Goal: Book appointment/travel/reservation

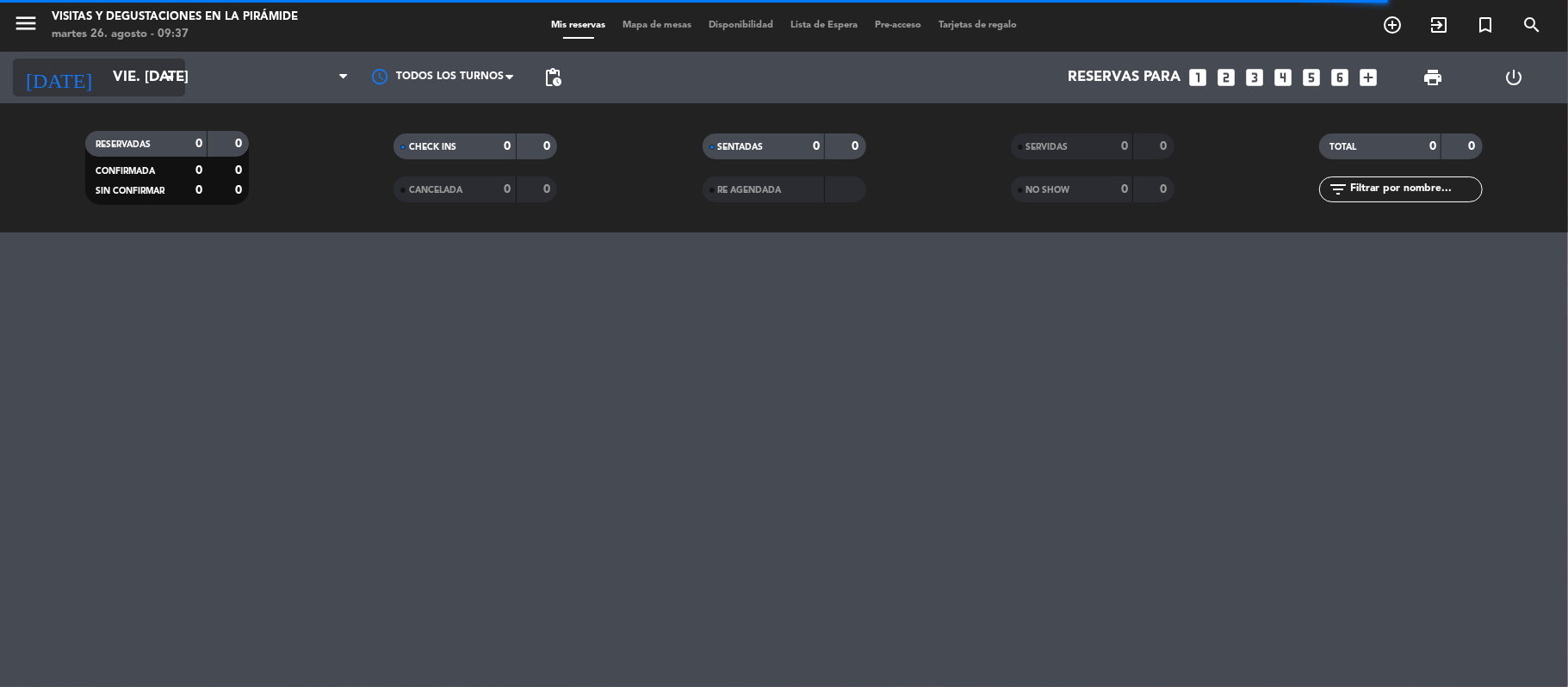
click at [136, 65] on input "vie. [DATE]" at bounding box center [197, 78] width 186 height 34
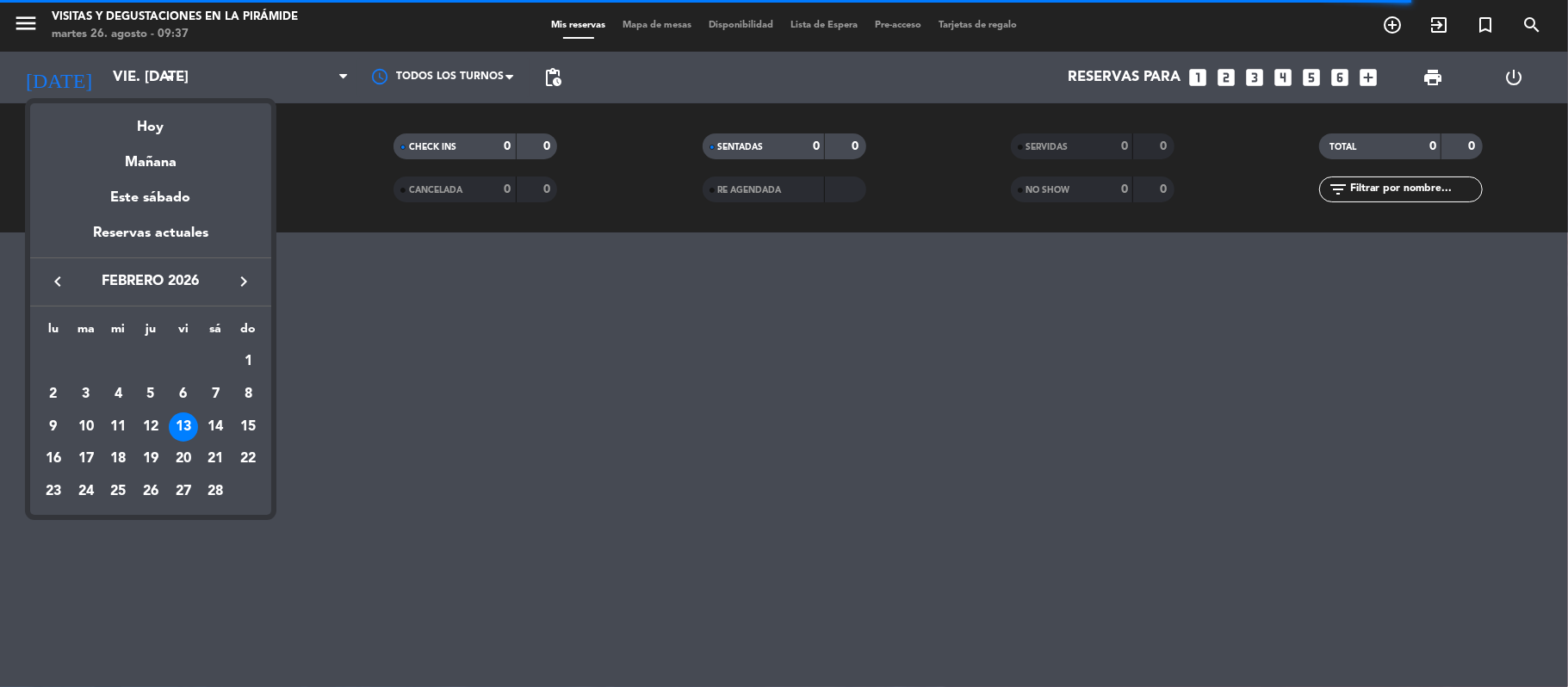
click at [603, 356] on div at bounding box center [784, 343] width 1568 height 687
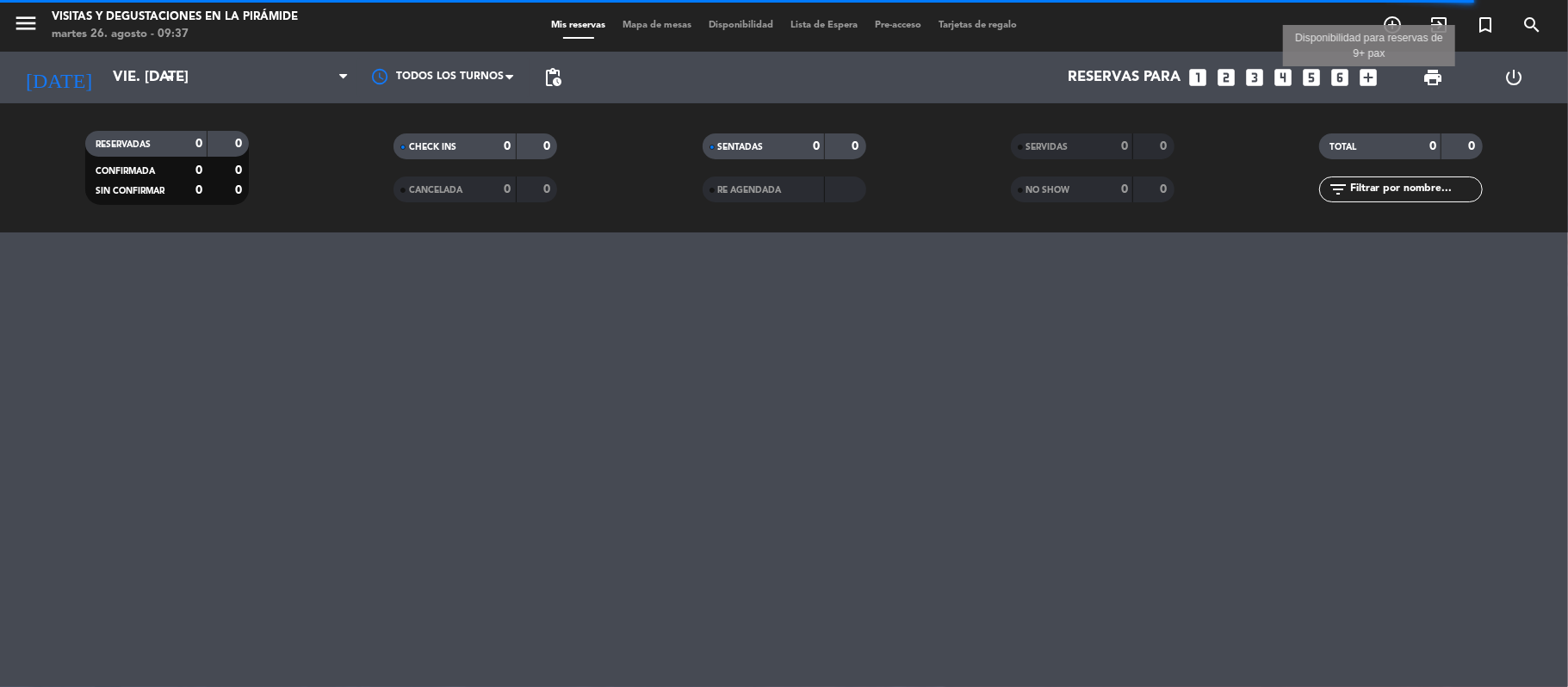
click at [1376, 80] on icon "add_box" at bounding box center [1368, 77] width 22 height 22
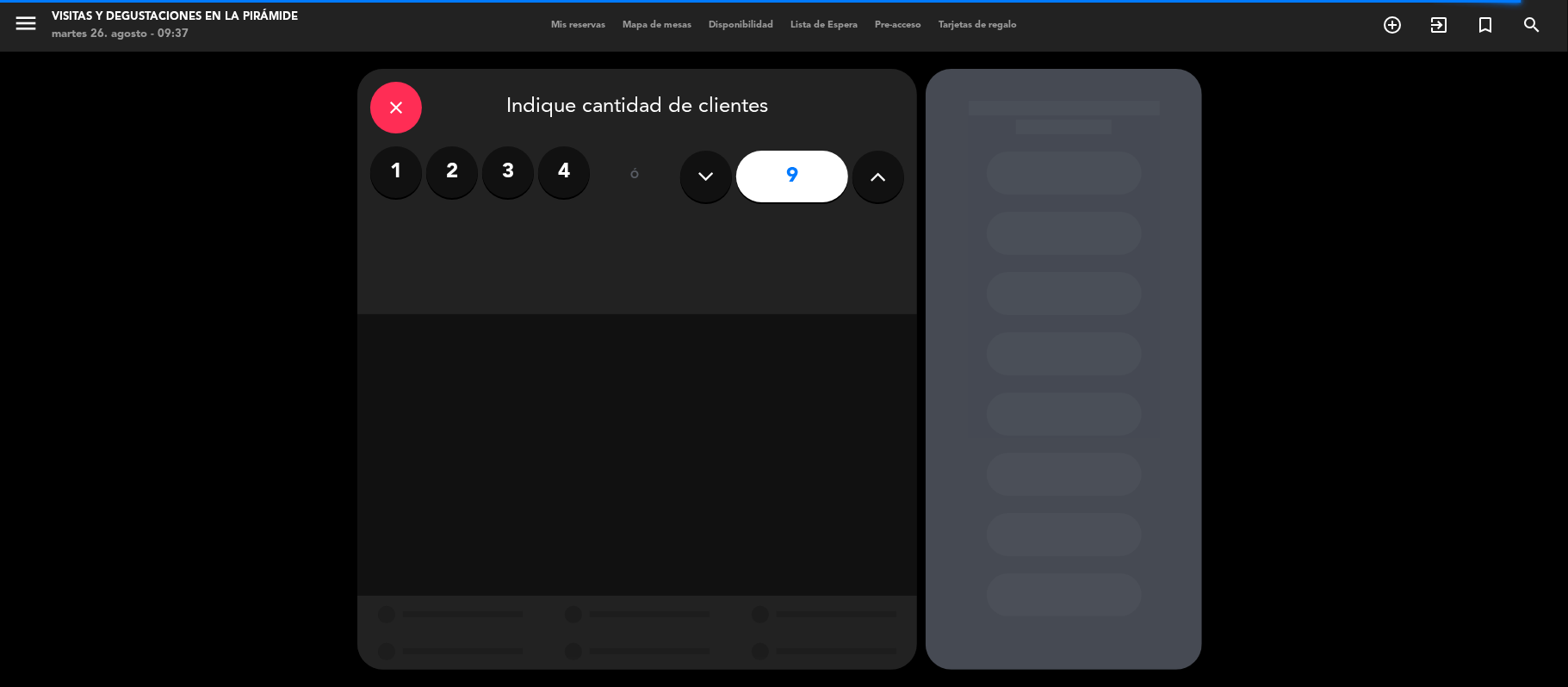
click at [715, 184] on button at bounding box center [706, 176] width 52 height 52
click at [723, 181] on button at bounding box center [706, 176] width 52 height 52
click at [723, 183] on button at bounding box center [706, 176] width 52 height 52
type input "5"
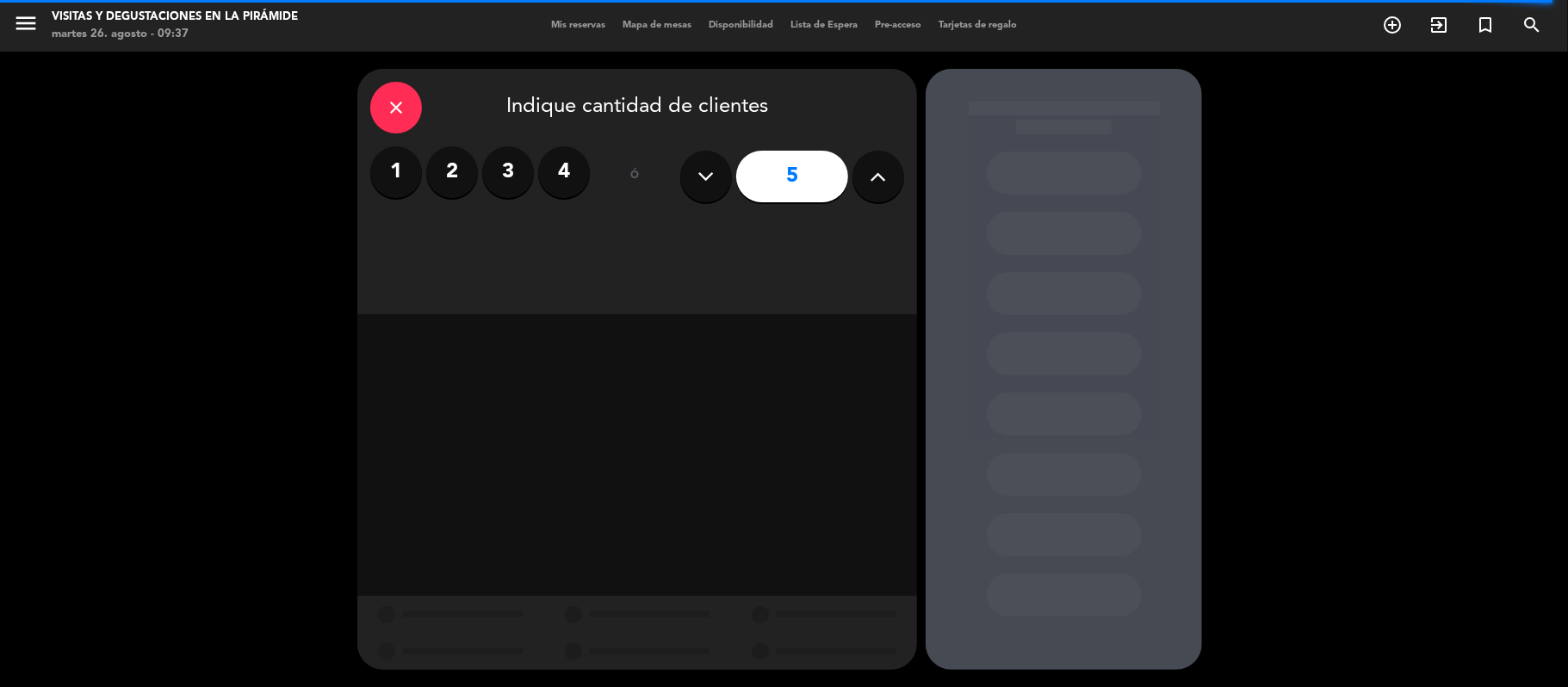
click at [720, 172] on button at bounding box center [706, 176] width 52 height 52
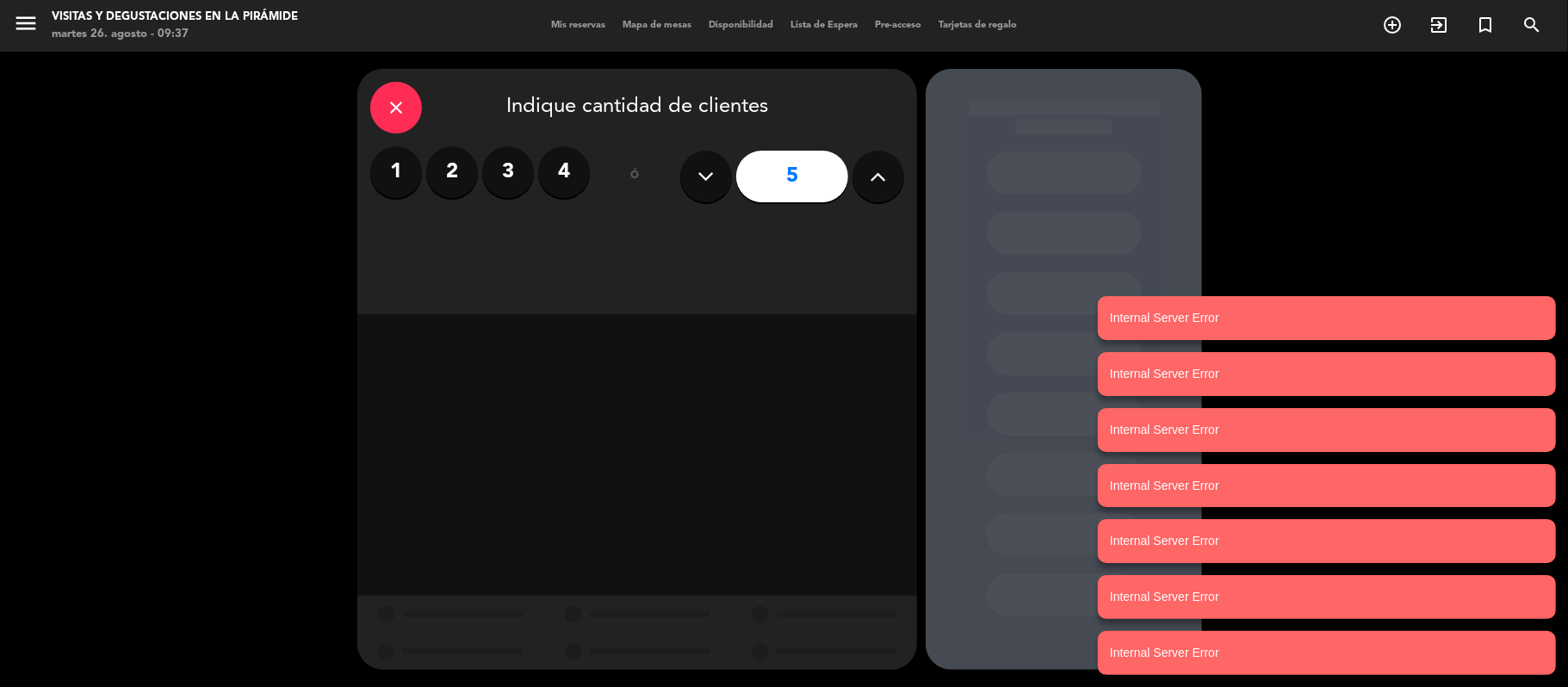
click at [421, 120] on div "close Indique cantidad de clientes" at bounding box center [636, 108] width 534 height 52
click at [392, 120] on div "close" at bounding box center [396, 108] width 52 height 52
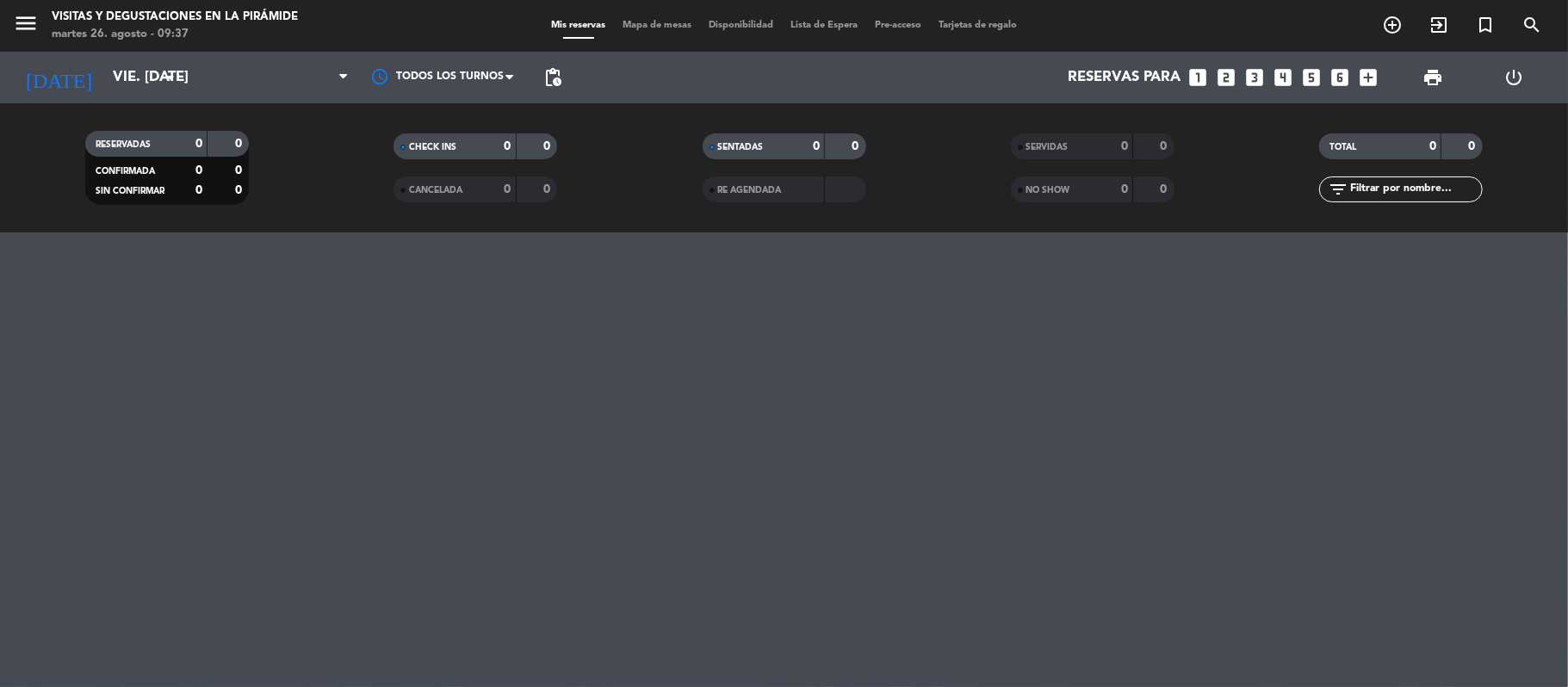
click at [951, 571] on div "menu Visitas y degustaciones en La Pirámide martes 26. agosto - 09:37 Mis reser…" at bounding box center [784, 343] width 1568 height 687
click at [104, 85] on input "vie. [DATE]" at bounding box center [197, 78] width 186 height 34
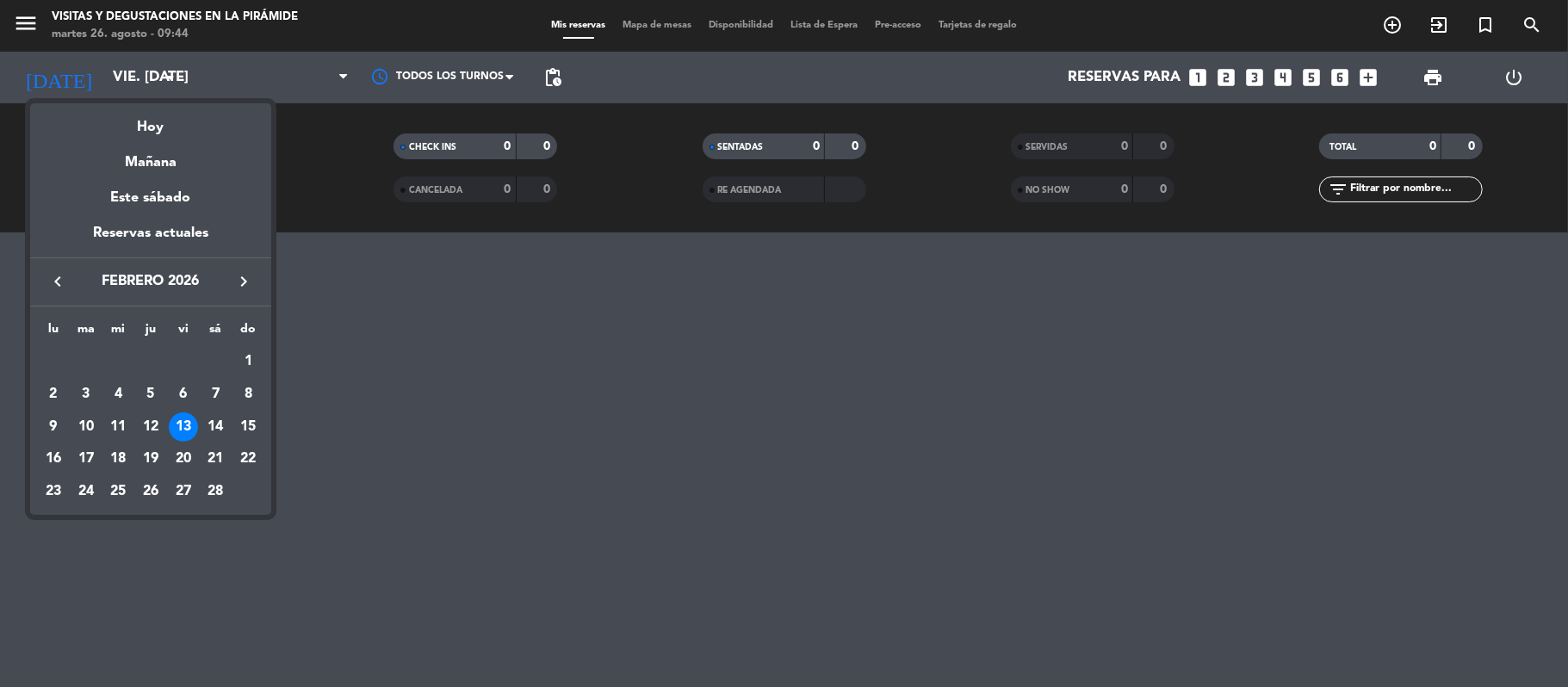
click at [961, 403] on div at bounding box center [784, 343] width 1568 height 687
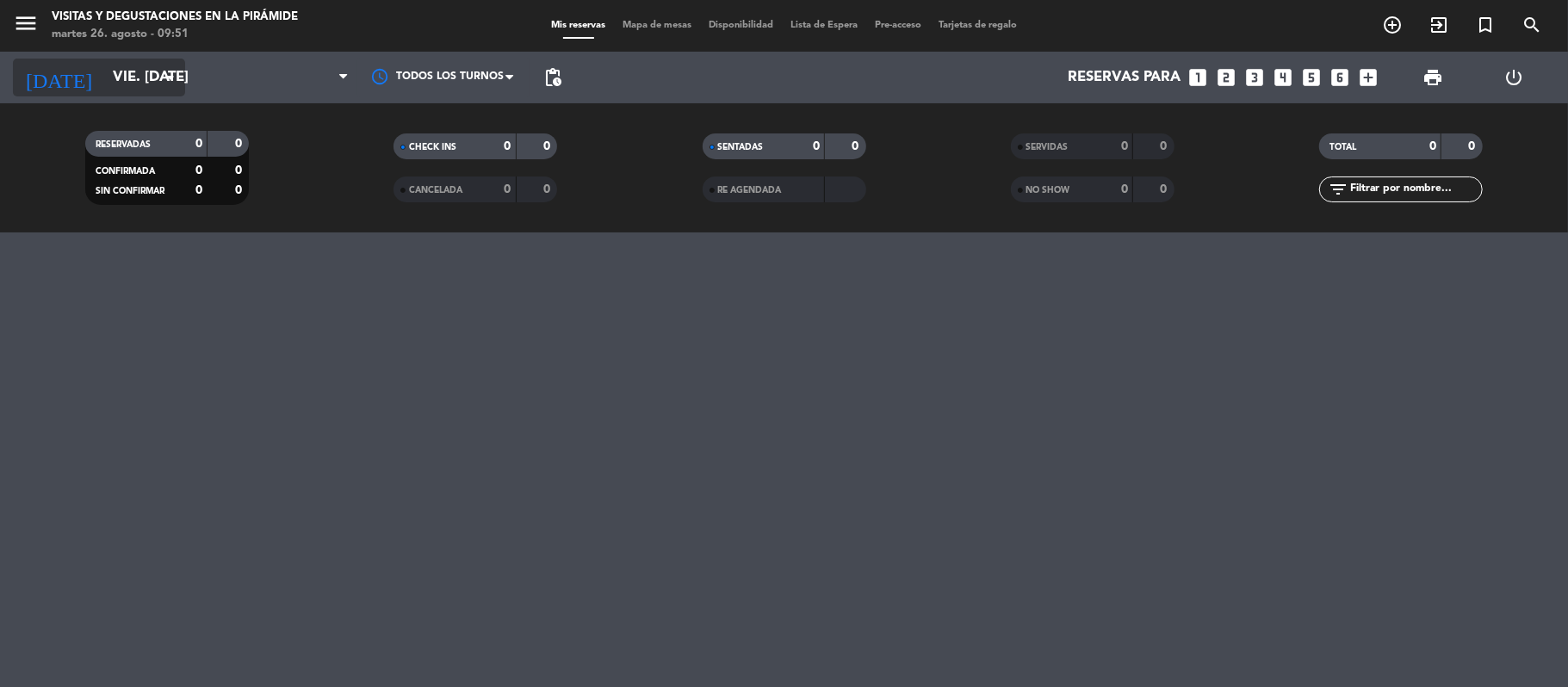
click at [118, 94] on input "vie. [DATE]" at bounding box center [197, 78] width 186 height 34
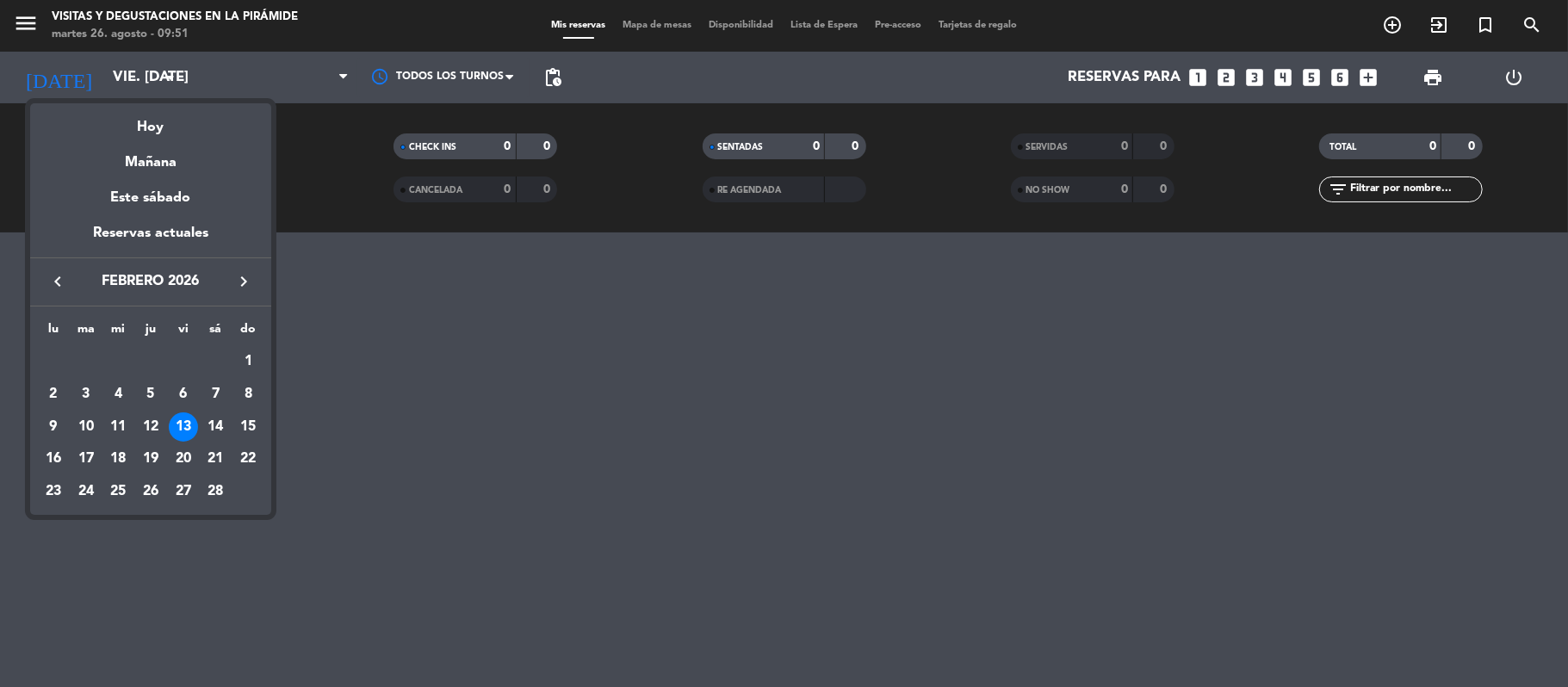
click at [63, 280] on icon "keyboard_arrow_left" at bounding box center [57, 281] width 21 height 20
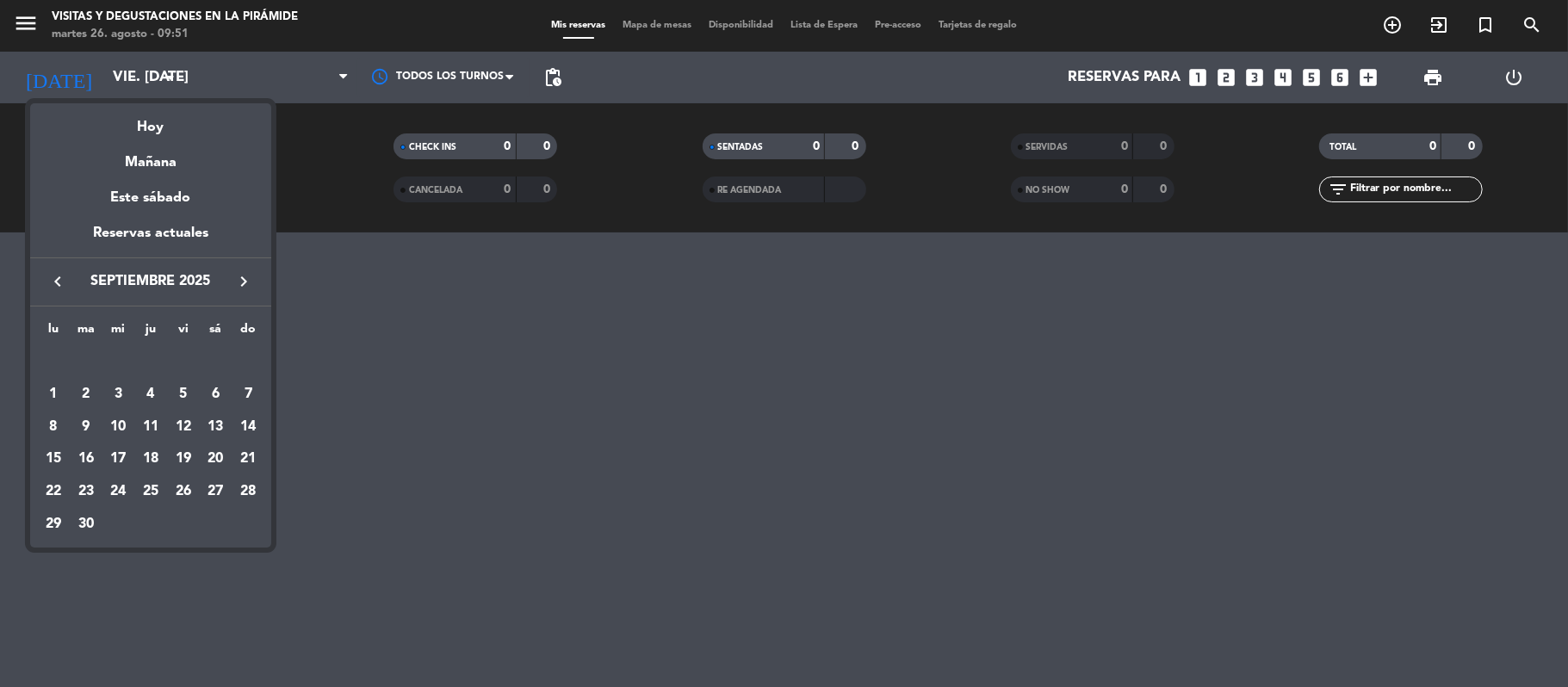
click at [63, 280] on icon "keyboard_arrow_left" at bounding box center [57, 281] width 21 height 20
click at [242, 288] on icon "keyboard_arrow_right" at bounding box center [243, 281] width 21 height 20
click at [126, 455] on div "20" at bounding box center [118, 458] width 29 height 29
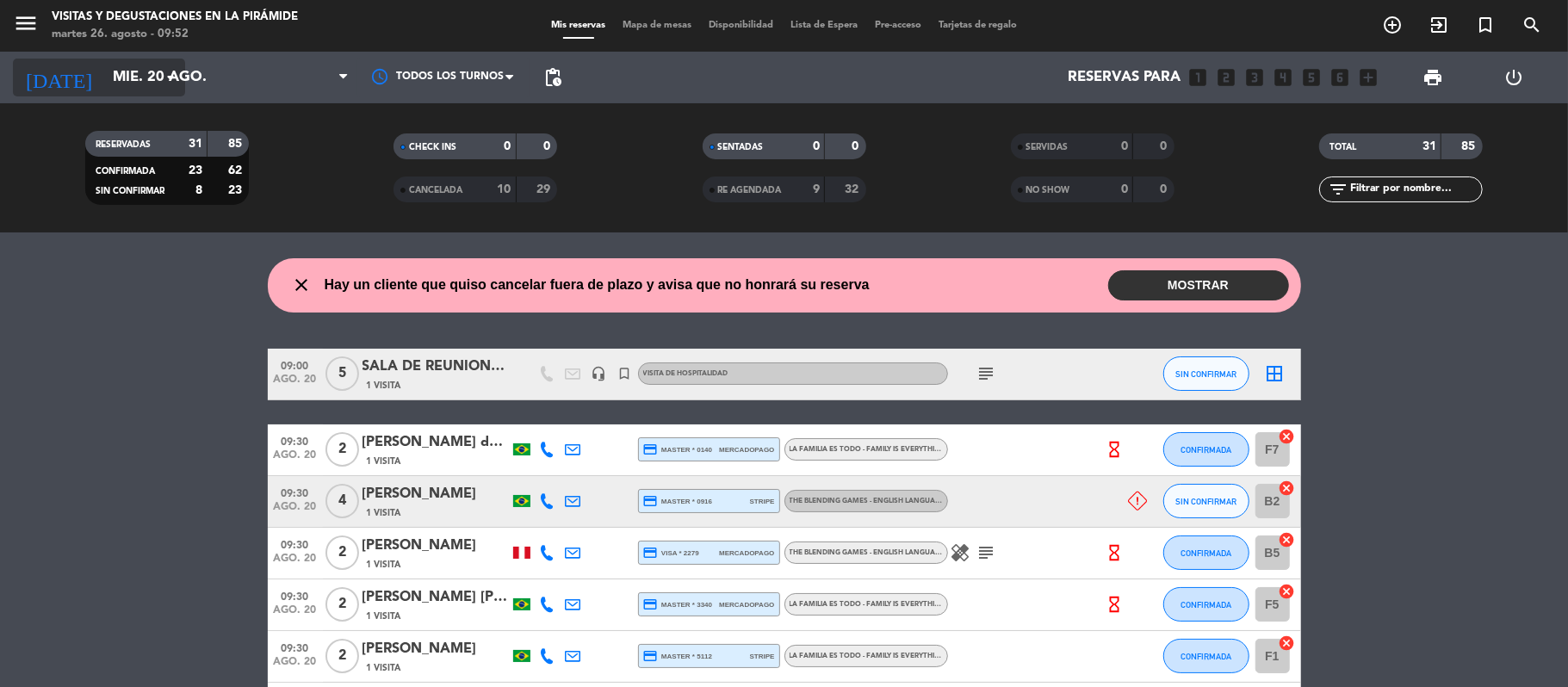
click at [118, 76] on input "mié. 20 ago." at bounding box center [197, 78] width 186 height 34
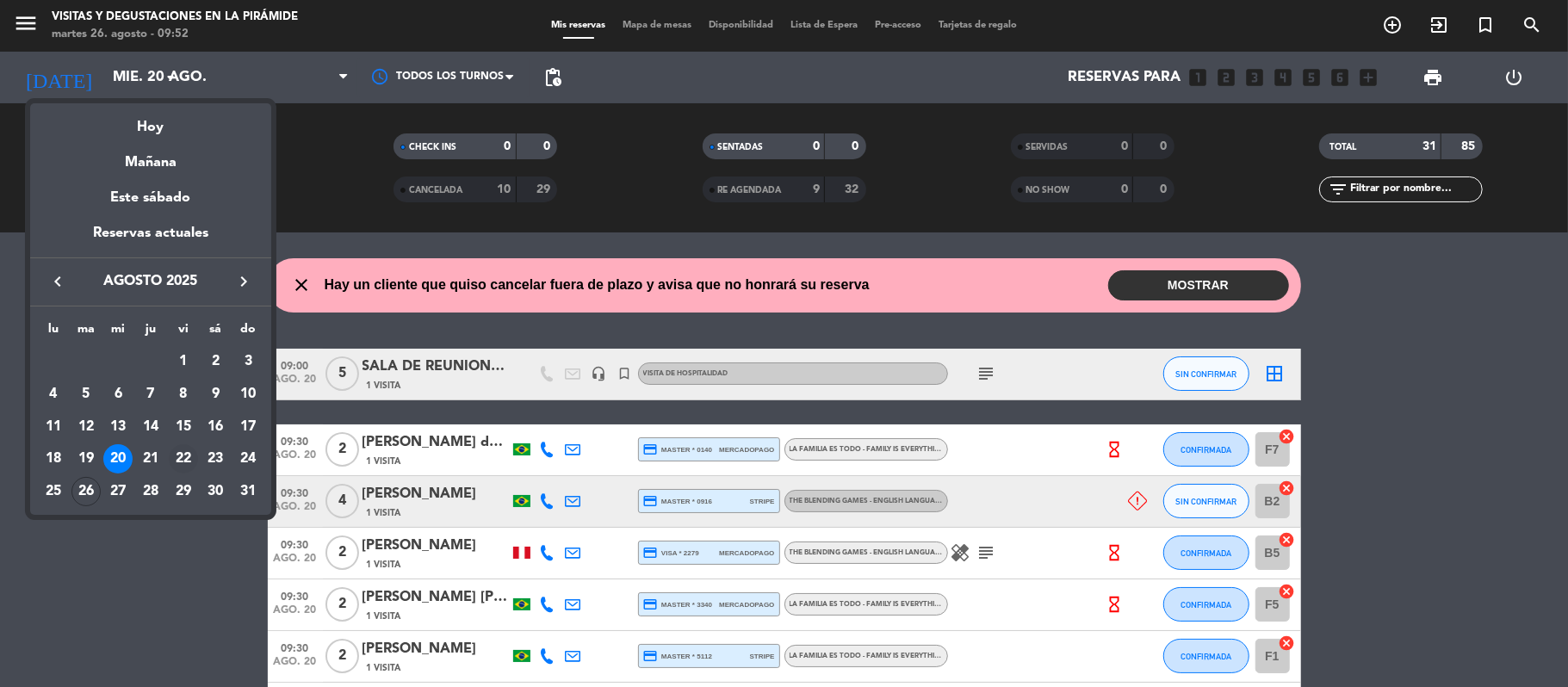
click at [184, 462] on div "22" at bounding box center [183, 458] width 29 height 29
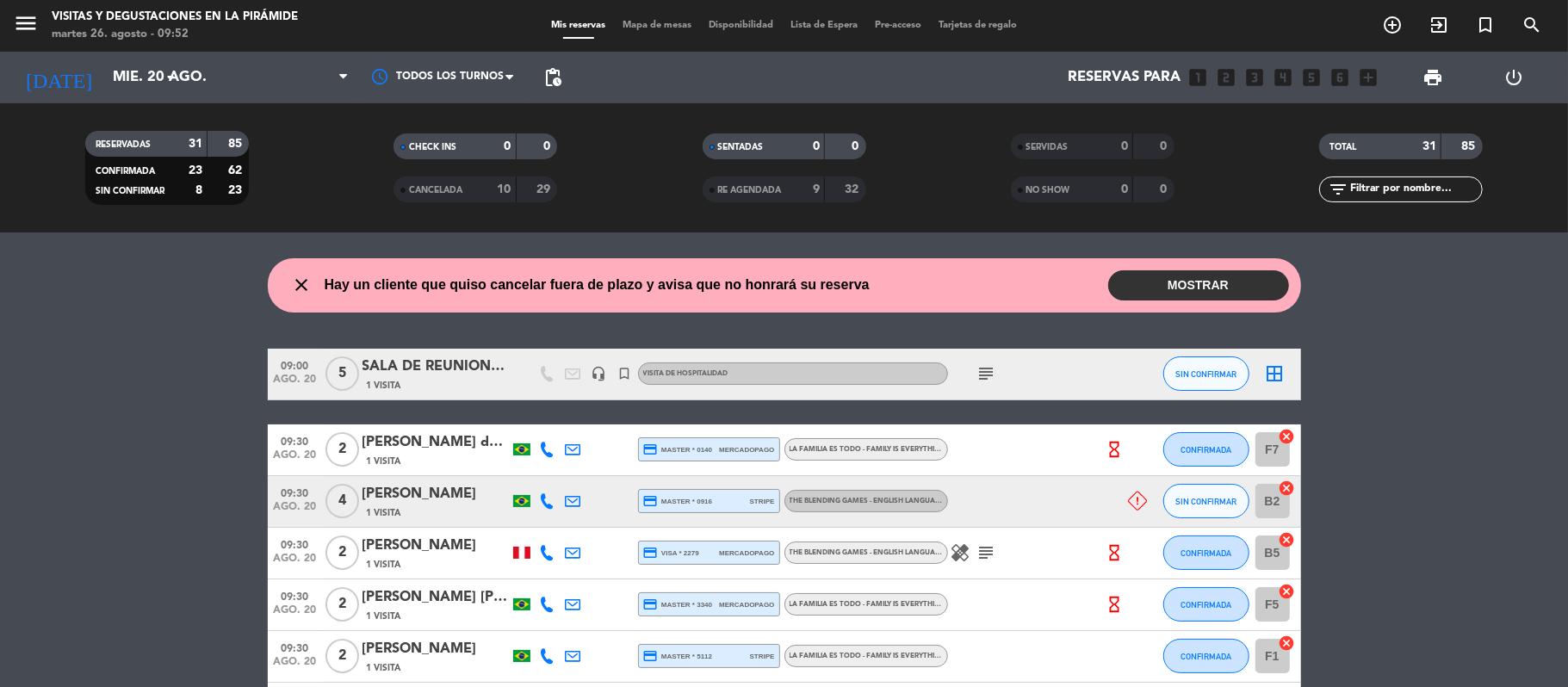
type input "vie. 22 ago."
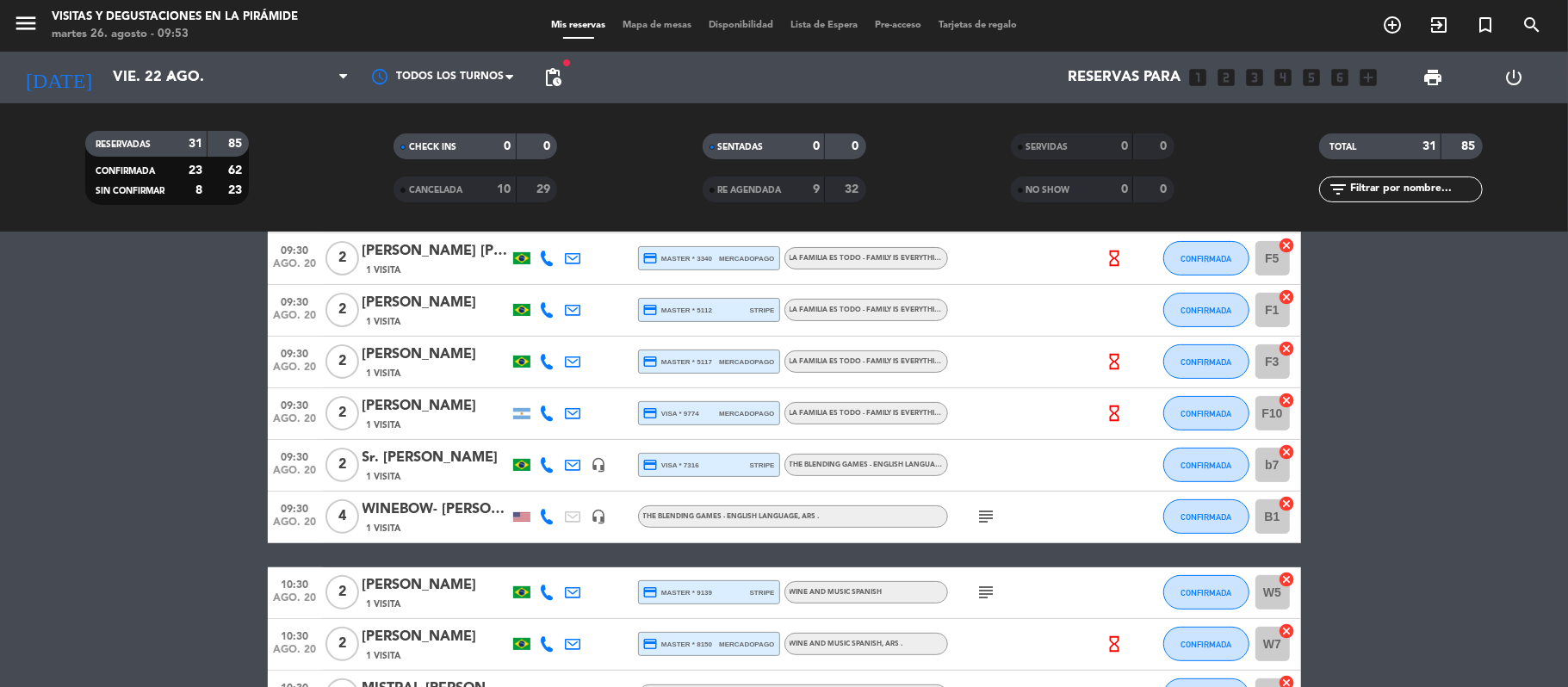
scroll to position [345, 0]
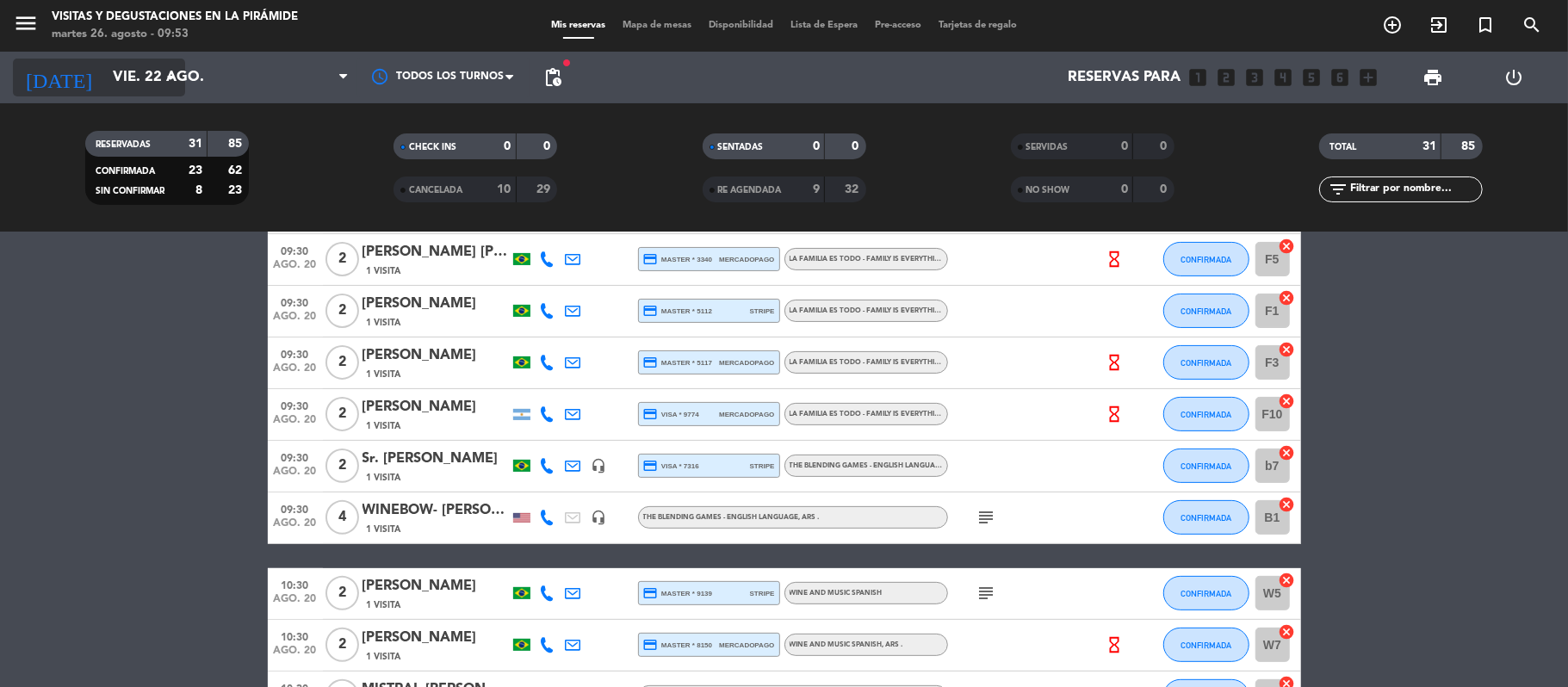
click at [104, 80] on input "vie. 22 ago." at bounding box center [197, 78] width 186 height 34
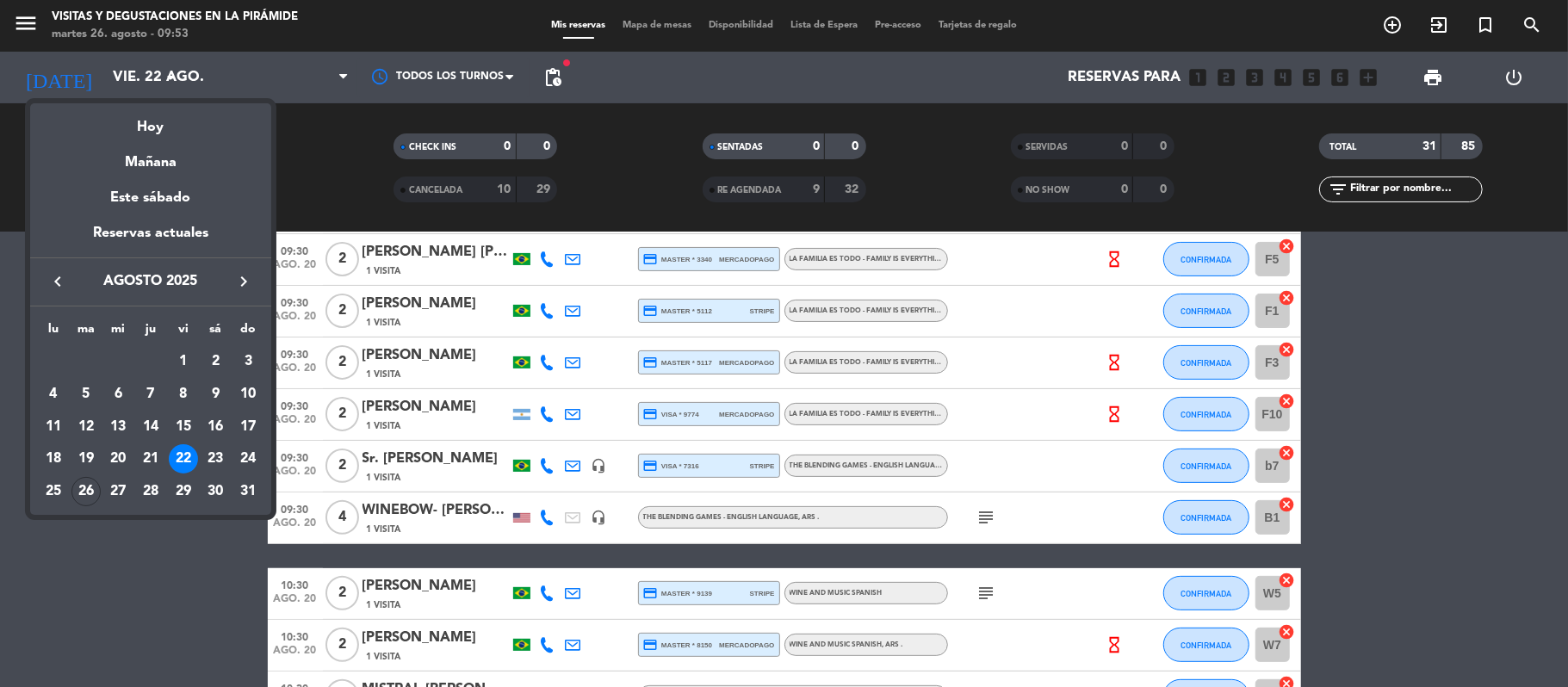
click at [190, 462] on div "22" at bounding box center [183, 458] width 29 height 29
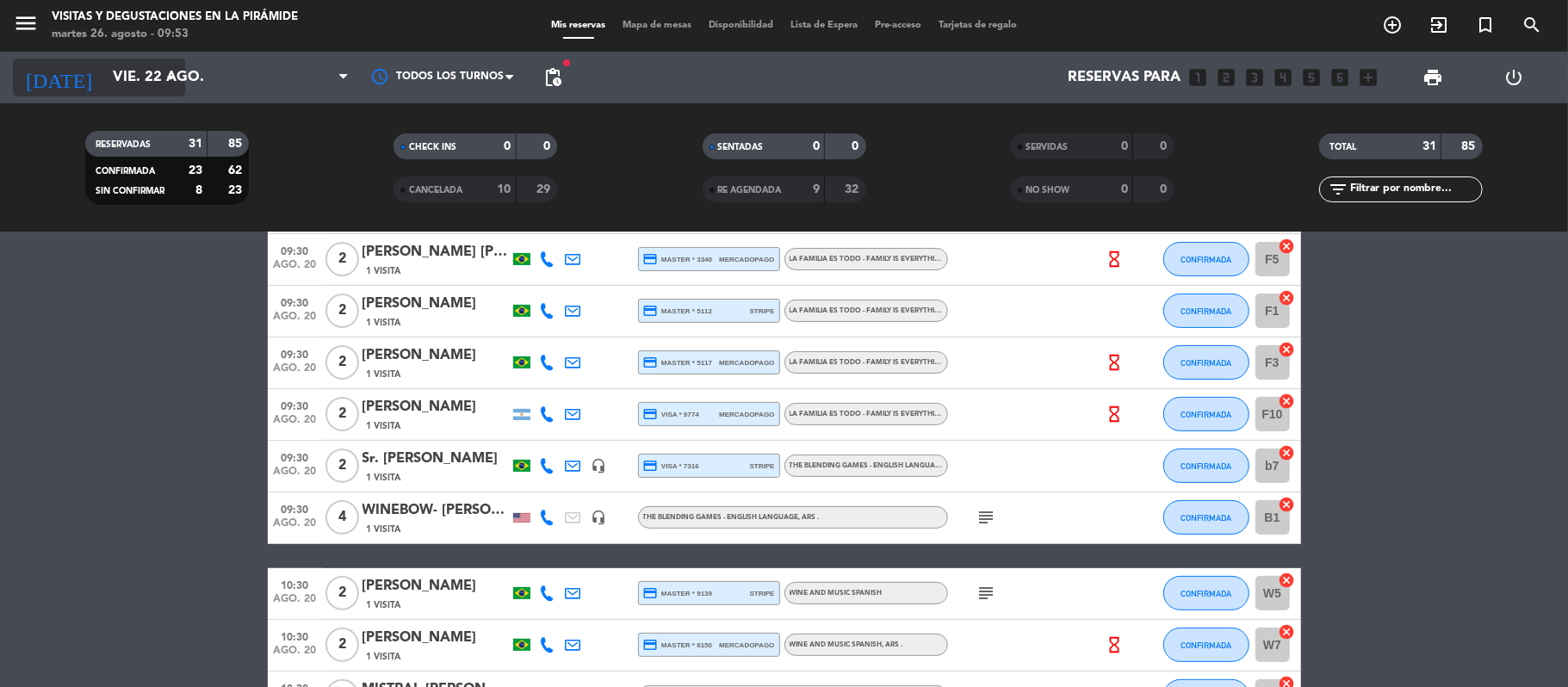
click at [108, 63] on input "vie. 22 ago." at bounding box center [197, 78] width 186 height 34
